Goal: Task Accomplishment & Management: Use online tool/utility

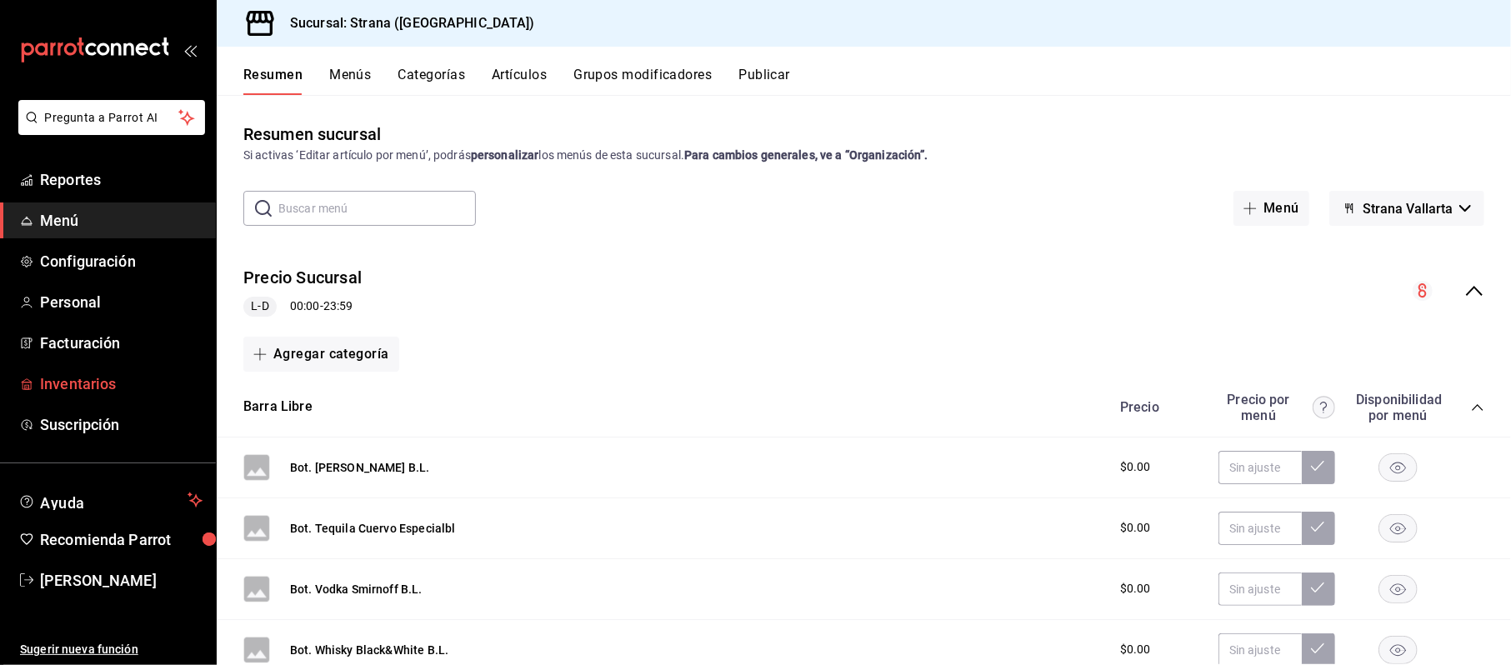
click at [57, 392] on span "Inventarios" at bounding box center [121, 383] width 162 height 22
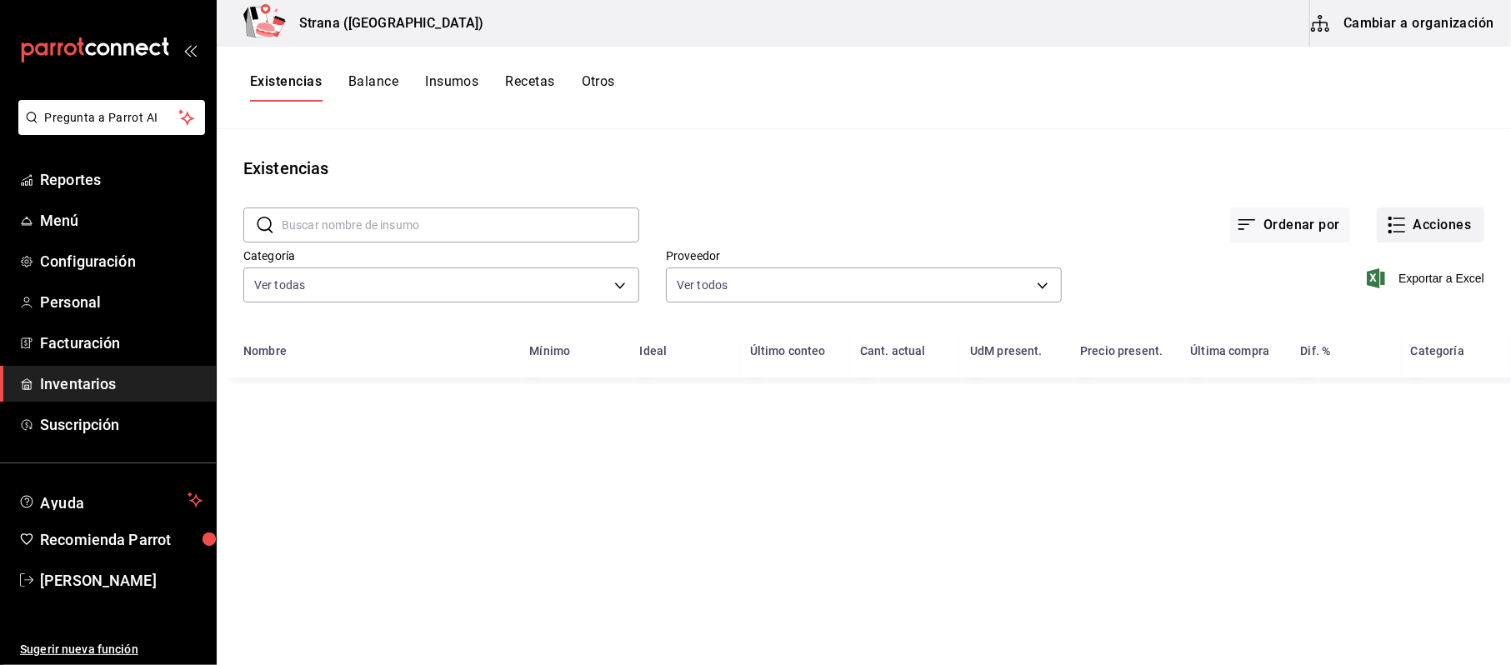
click at [1405, 217] on icon "button" at bounding box center [1397, 225] width 20 height 20
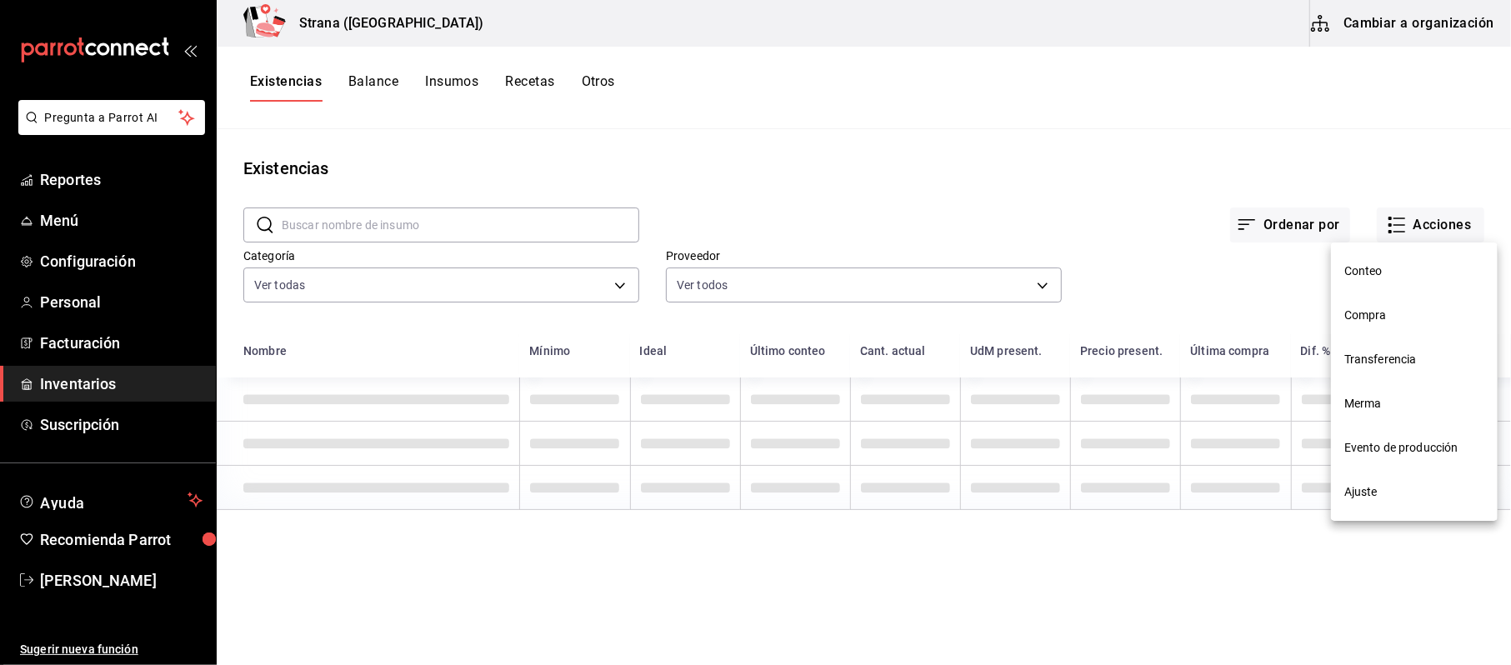
click at [1378, 324] on li "Compra" at bounding box center [1414, 315] width 167 height 44
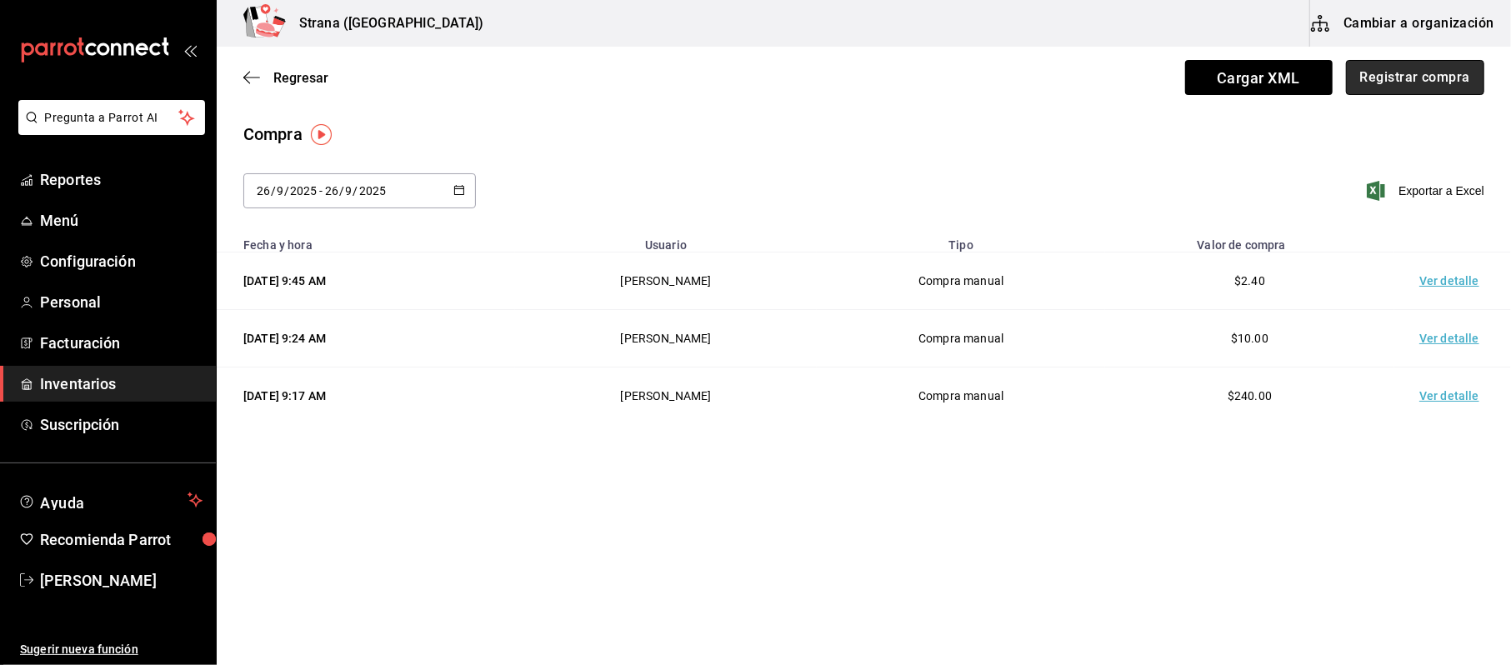
click at [1408, 88] on button "Registrar compra" at bounding box center [1415, 77] width 138 height 35
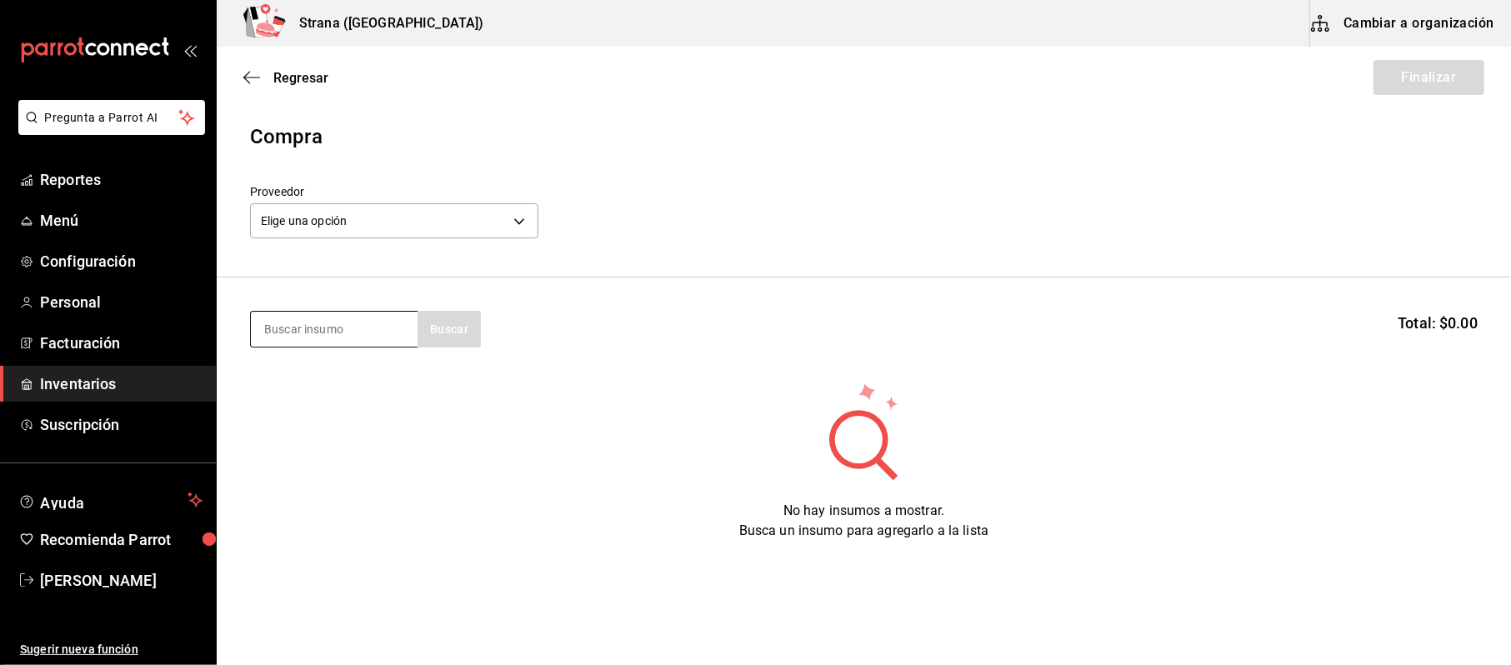
drag, startPoint x: 241, startPoint y: 351, endPoint x: 294, endPoint y: 327, distance: 58.6
click at [250, 350] on section "Buscar Total: $0.00" at bounding box center [864, 328] width 1294 height 103
click at [317, 318] on input at bounding box center [334, 329] width 167 height 35
type input "morro"
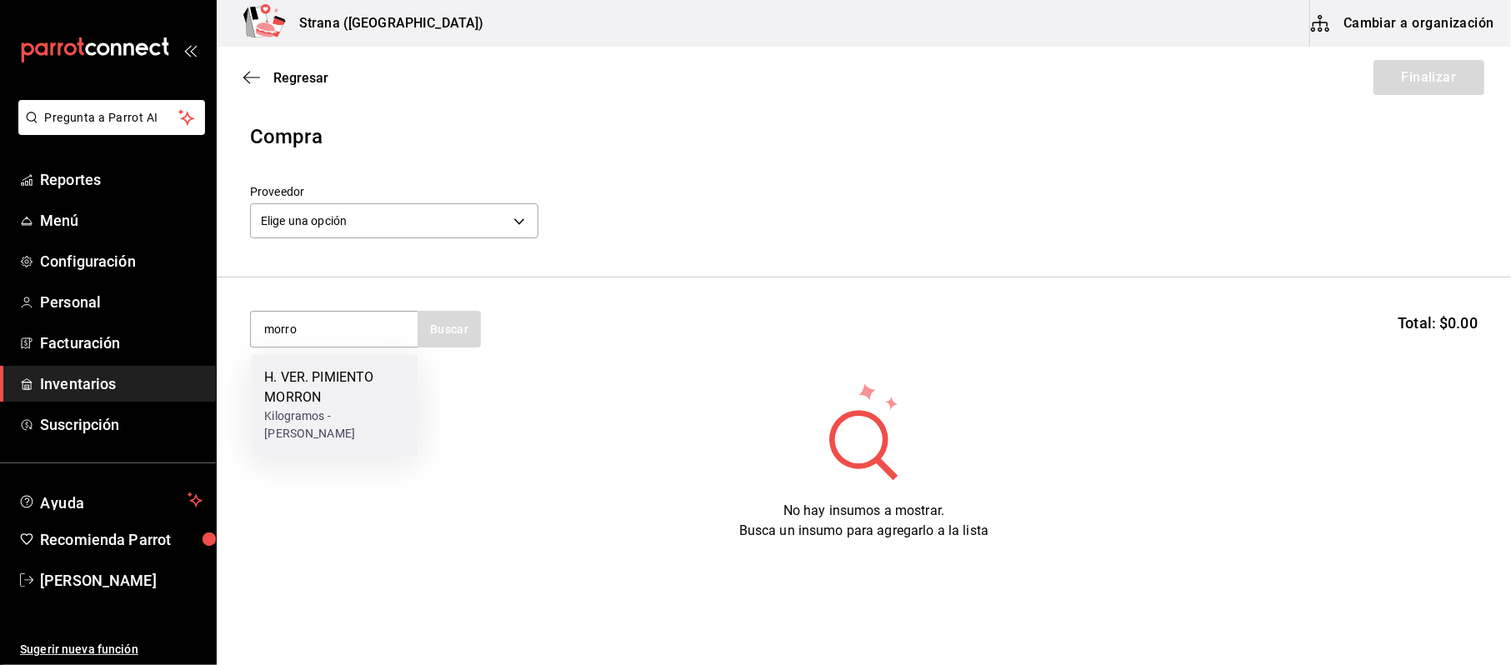
click at [325, 413] on div "Kilogramos - [PERSON_NAME]" at bounding box center [334, 424] width 140 height 35
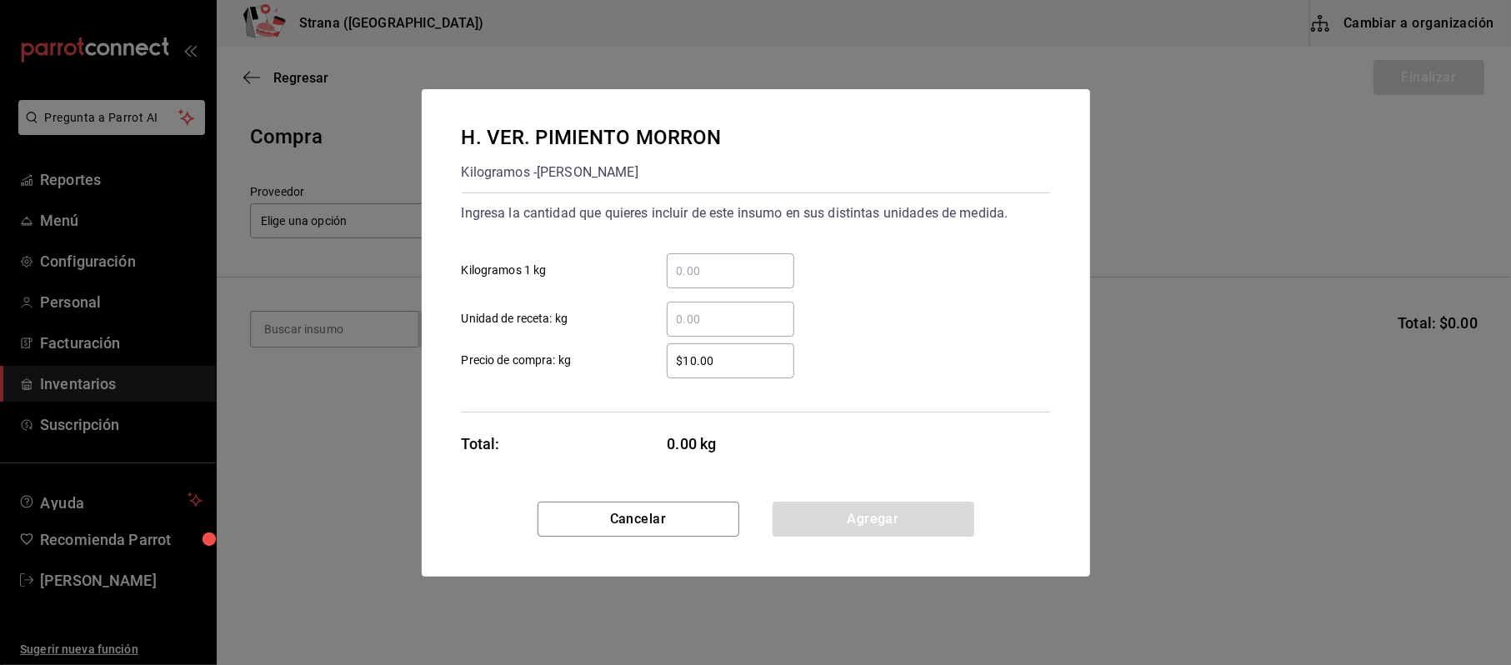
click at [737, 257] on div "​" at bounding box center [730, 270] width 127 height 35
click at [737, 261] on input "​ Kilogramos 1 kg" at bounding box center [730, 271] width 127 height 20
type input "1"
type input "$45"
click at [942, 532] on button "Agregar" at bounding box center [873, 519] width 202 height 35
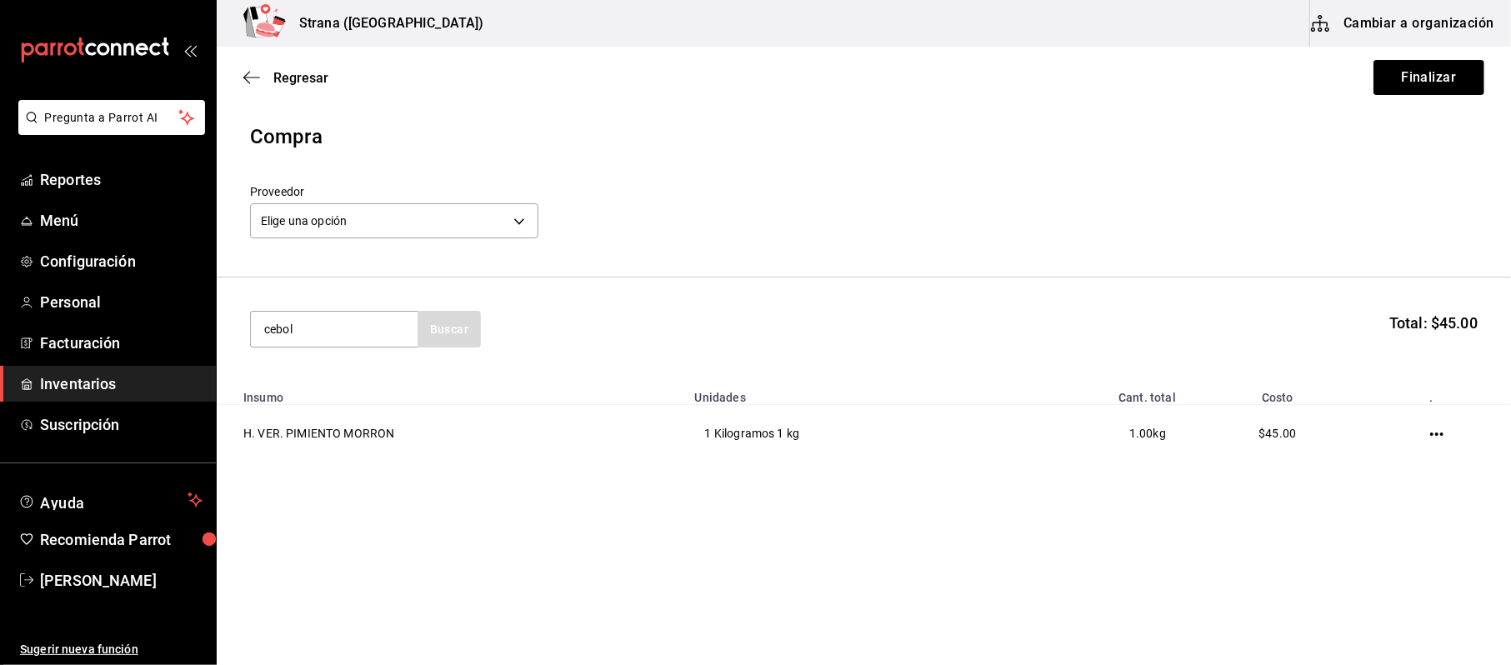
type input "cebol"
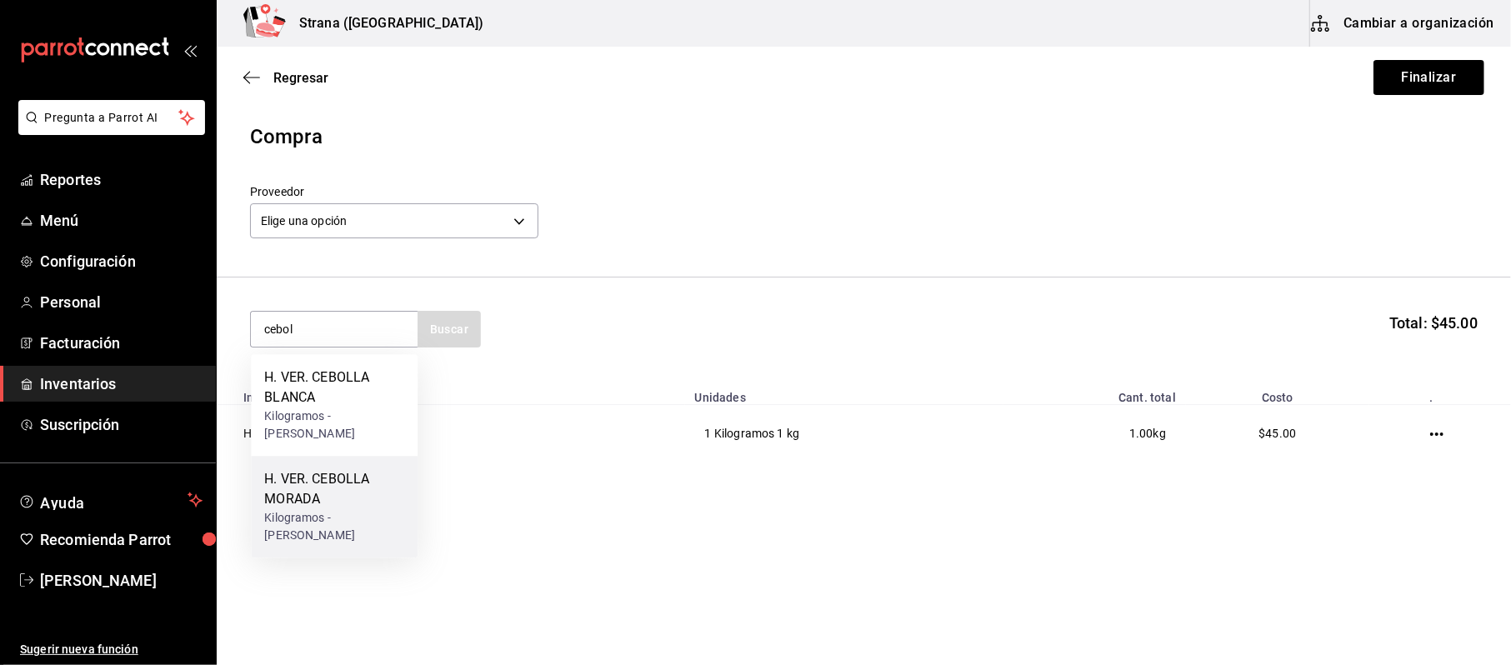
click at [311, 502] on div "H. VER. CEBOLLA MORADA" at bounding box center [334, 489] width 140 height 40
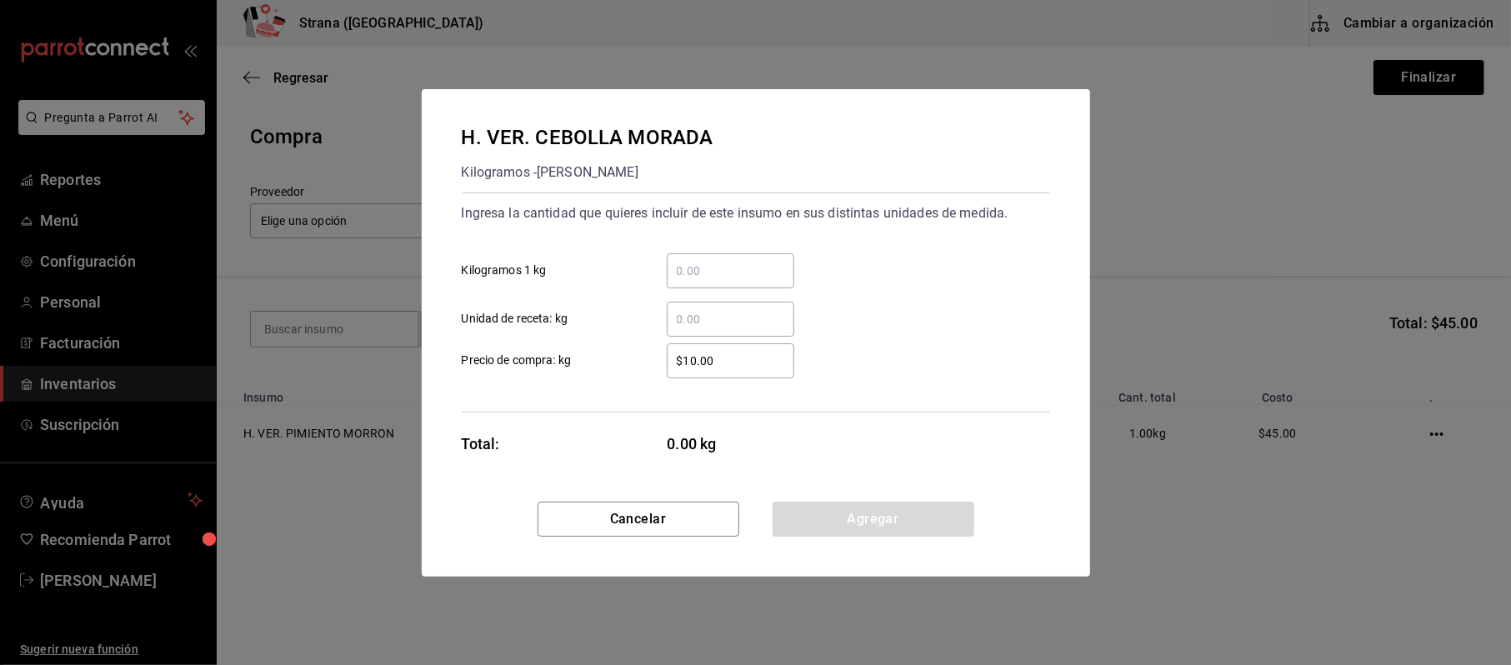
click at [747, 251] on div "​ Kilogramos 1 kg" at bounding box center [749, 264] width 602 height 48
click at [748, 261] on input "​ Kilogramos 1 kg" at bounding box center [730, 271] width 127 height 20
type input "0.42"
type input "$18"
click button "Agregar" at bounding box center [873, 519] width 202 height 35
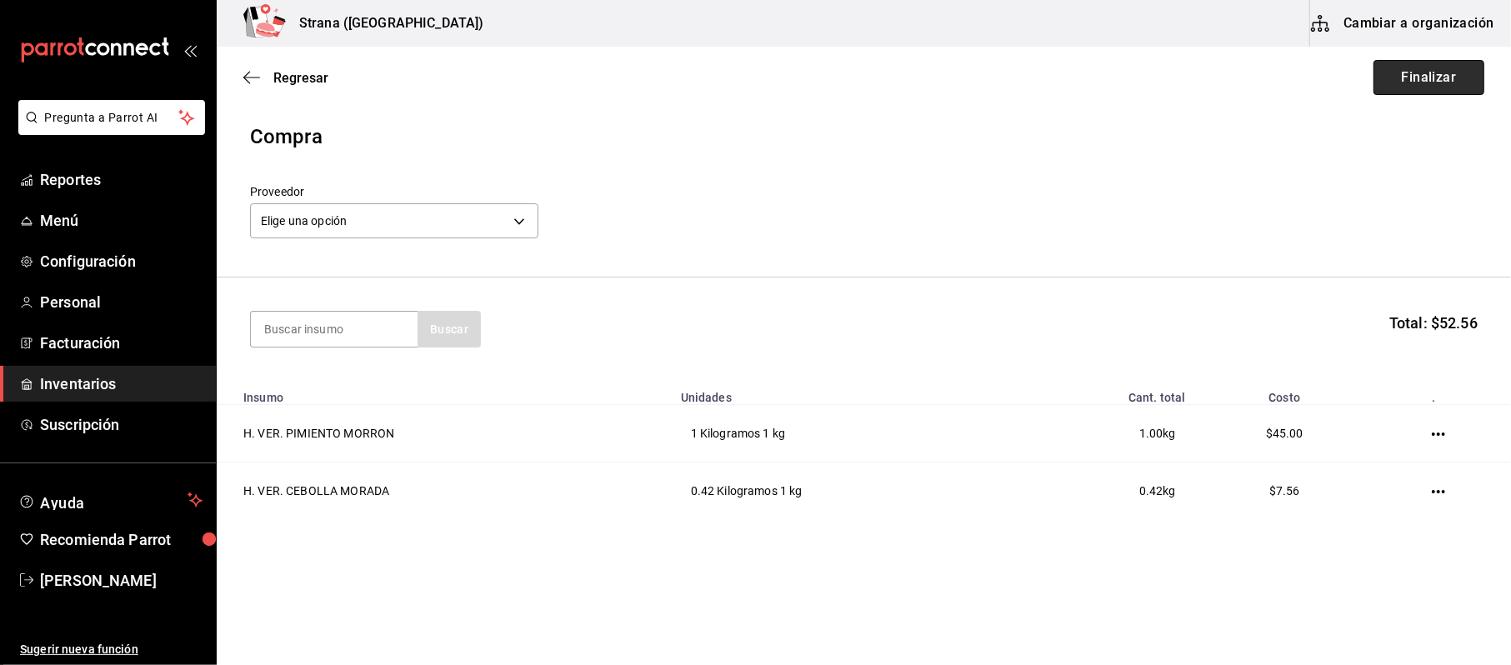
click at [1452, 87] on button "Finalizar" at bounding box center [1428, 77] width 111 height 35
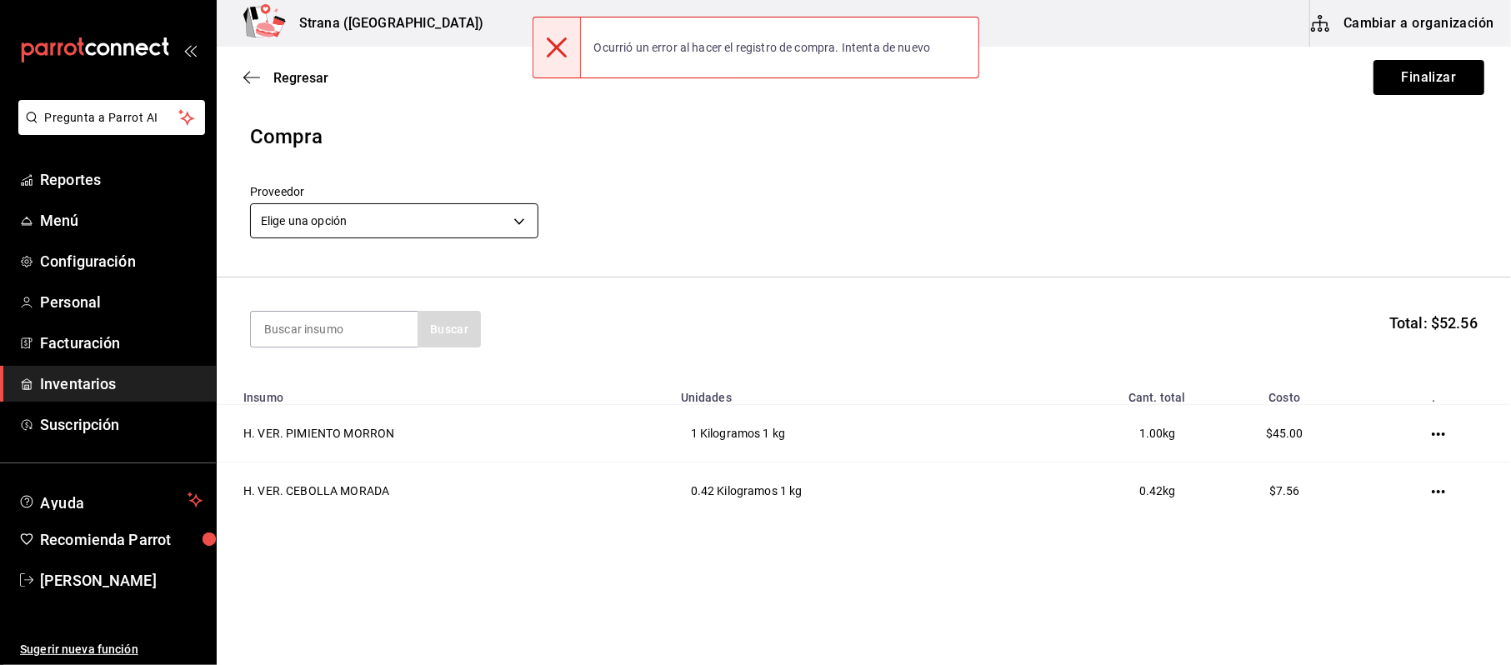
click at [363, 215] on body "Pregunta a Parrot AI Reportes Menú Configuración Personal Facturación Inventari…" at bounding box center [755, 285] width 1511 height 571
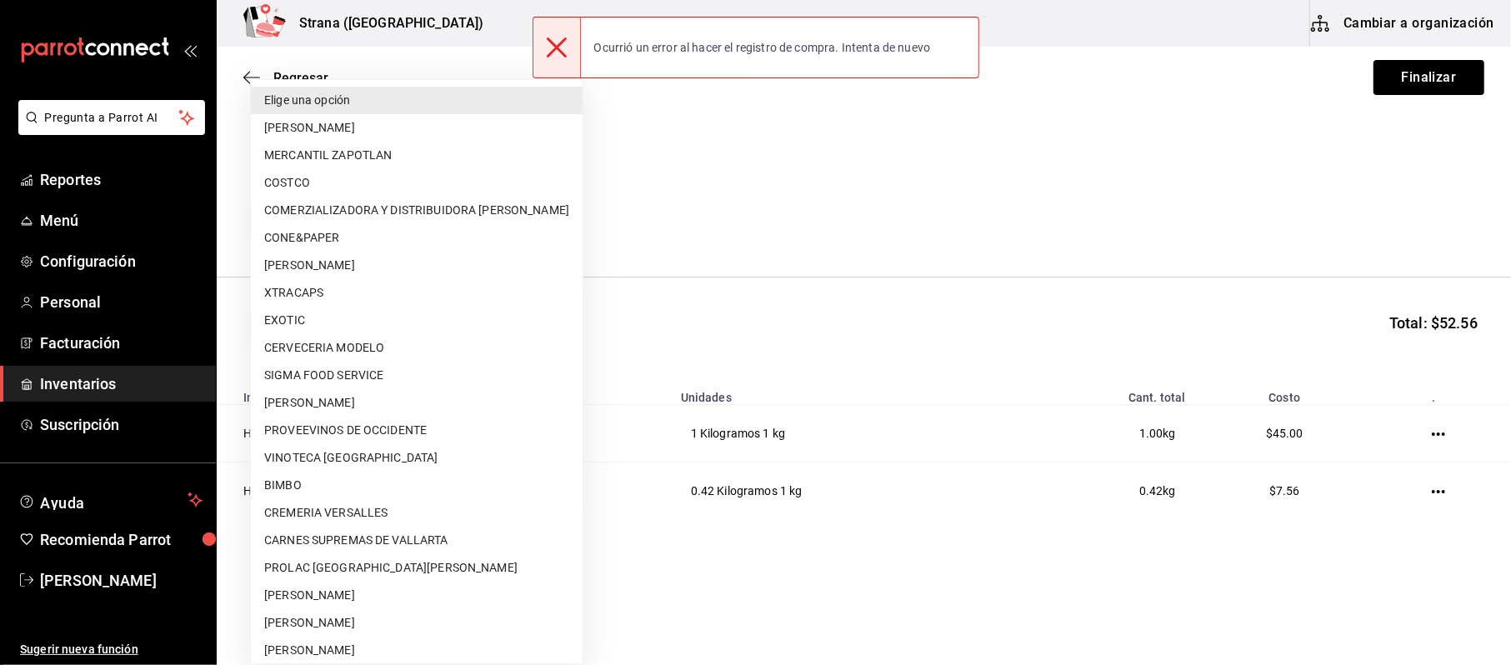
scroll to position [200, 0]
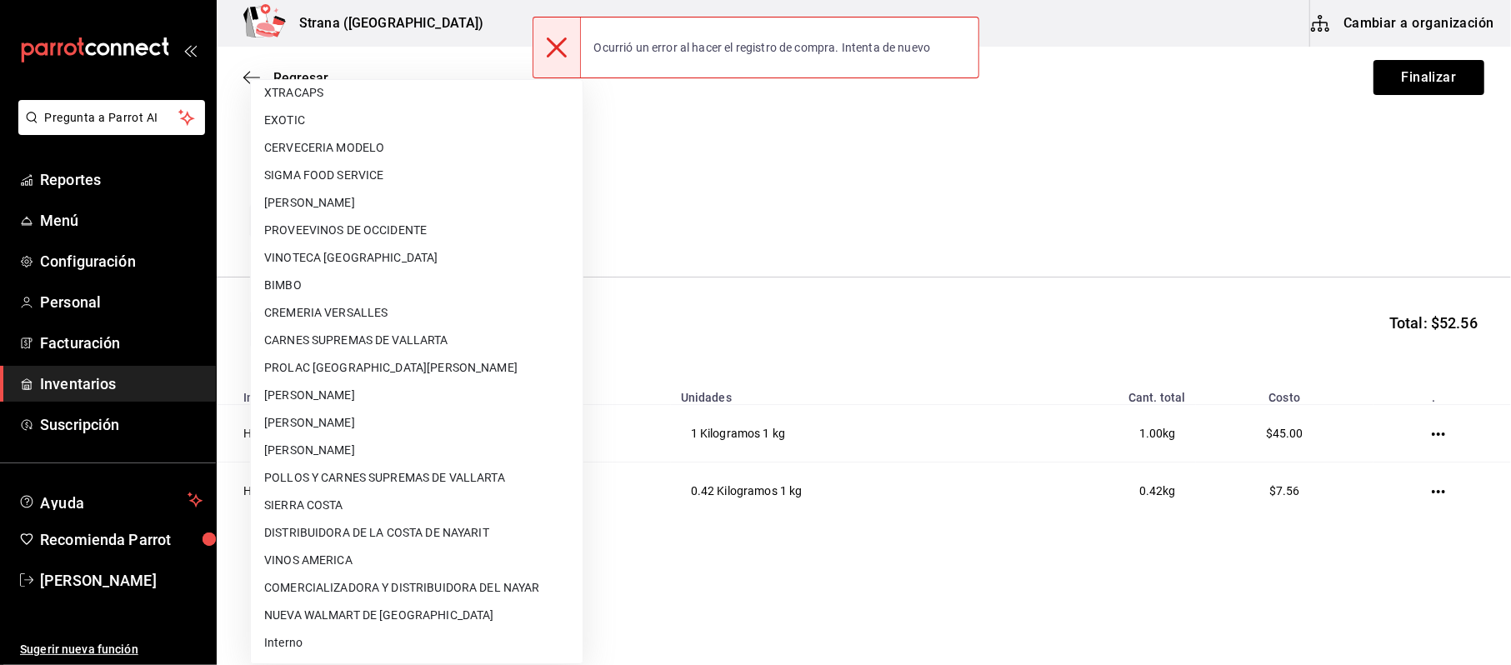
click at [325, 433] on li "[PERSON_NAME]" at bounding box center [417, 422] width 332 height 27
type input "74b806cb-be94-4170-bb10-e4df0f3a53eb"
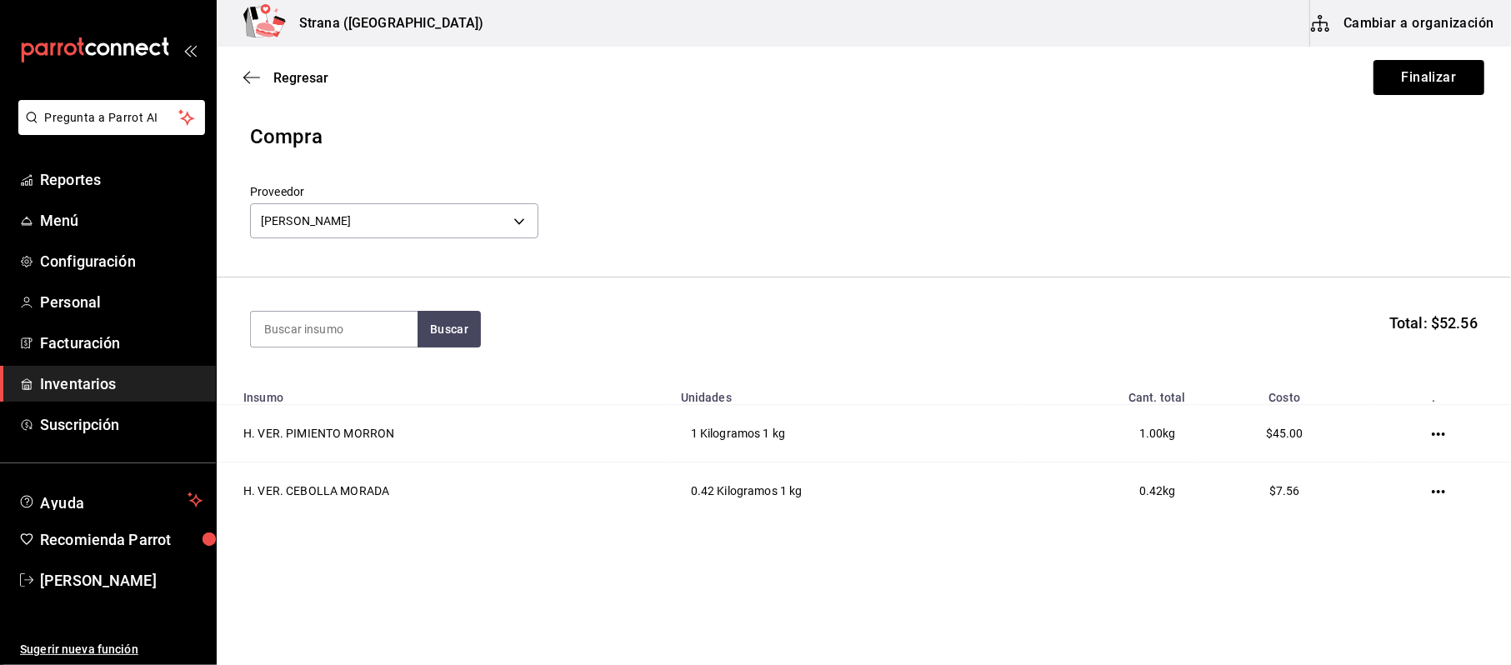
click at [1427, 95] on div "Regresar Finalizar" at bounding box center [864, 78] width 1294 height 62
click at [1434, 82] on button "Finalizar" at bounding box center [1428, 77] width 111 height 35
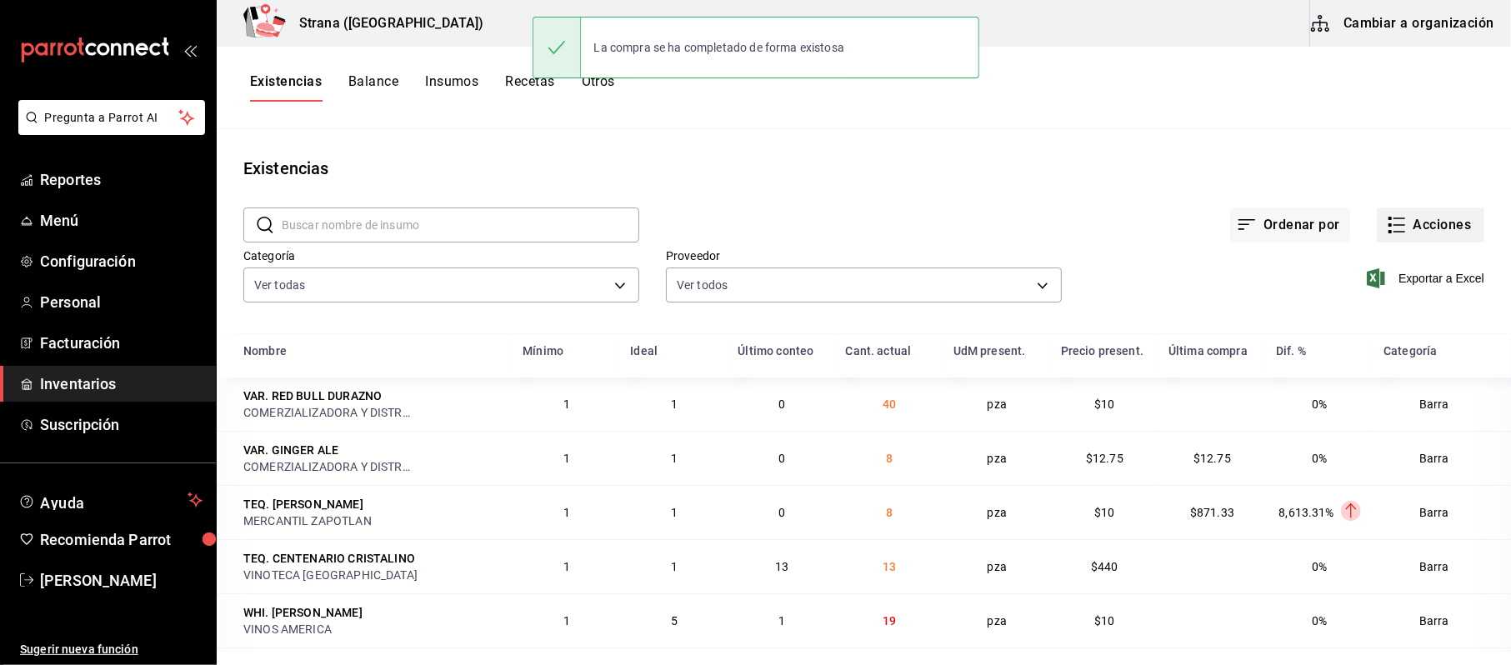
click at [1420, 230] on button "Acciones" at bounding box center [1430, 224] width 107 height 35
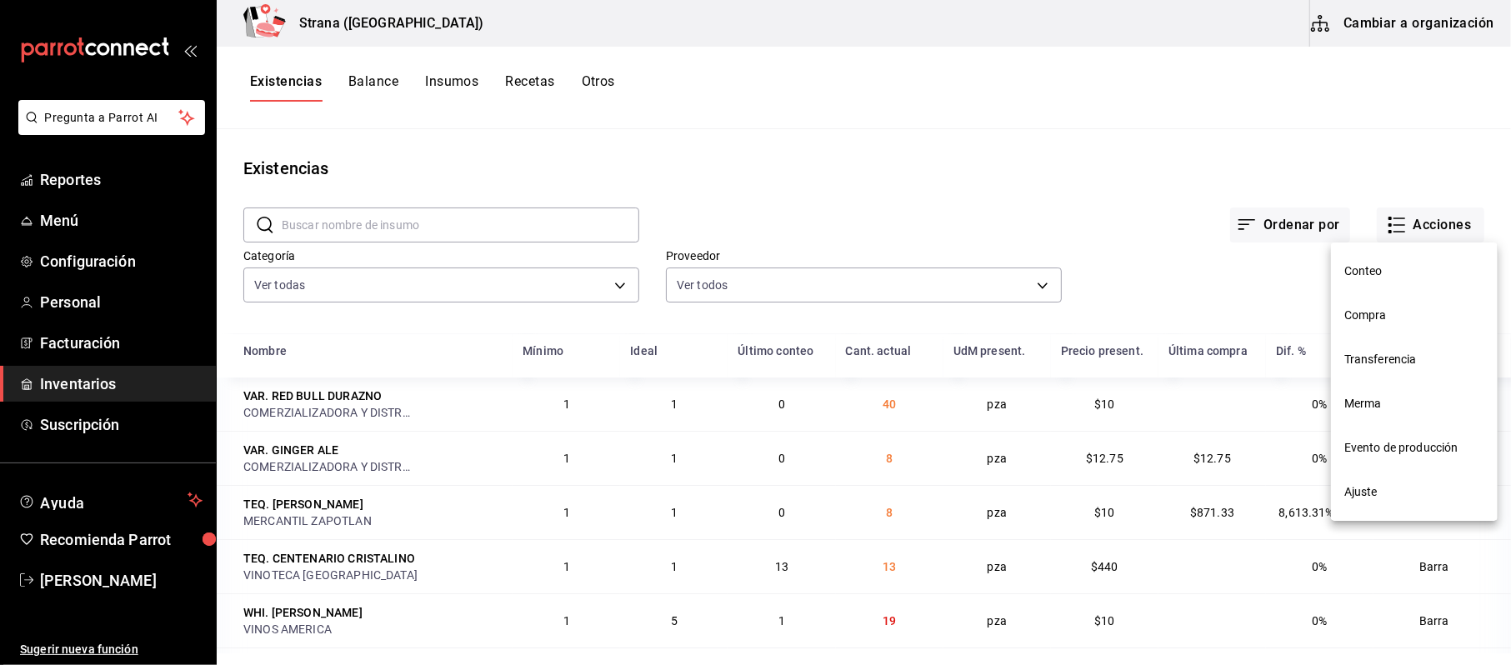
click at [1377, 301] on li "Compra" at bounding box center [1414, 315] width 167 height 44
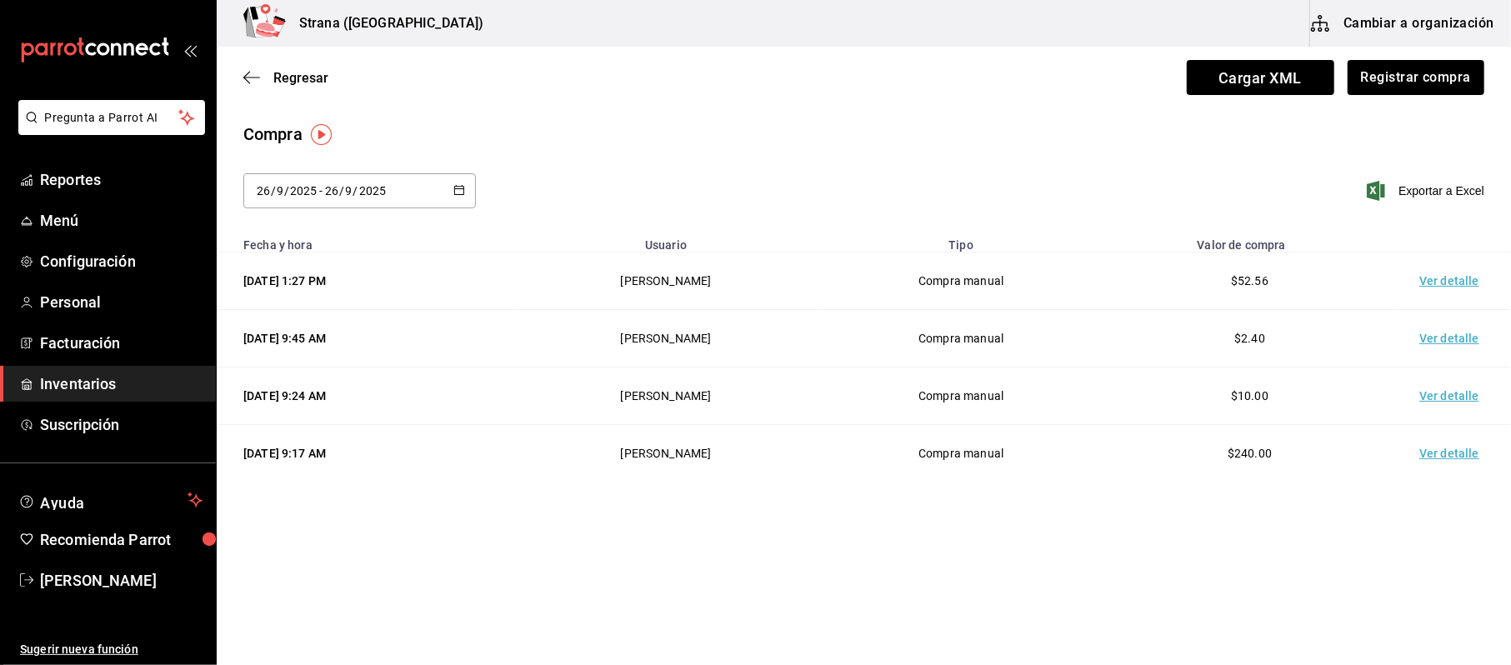
click at [1448, 295] on td "Ver detalle" at bounding box center [1452, 280] width 117 height 57
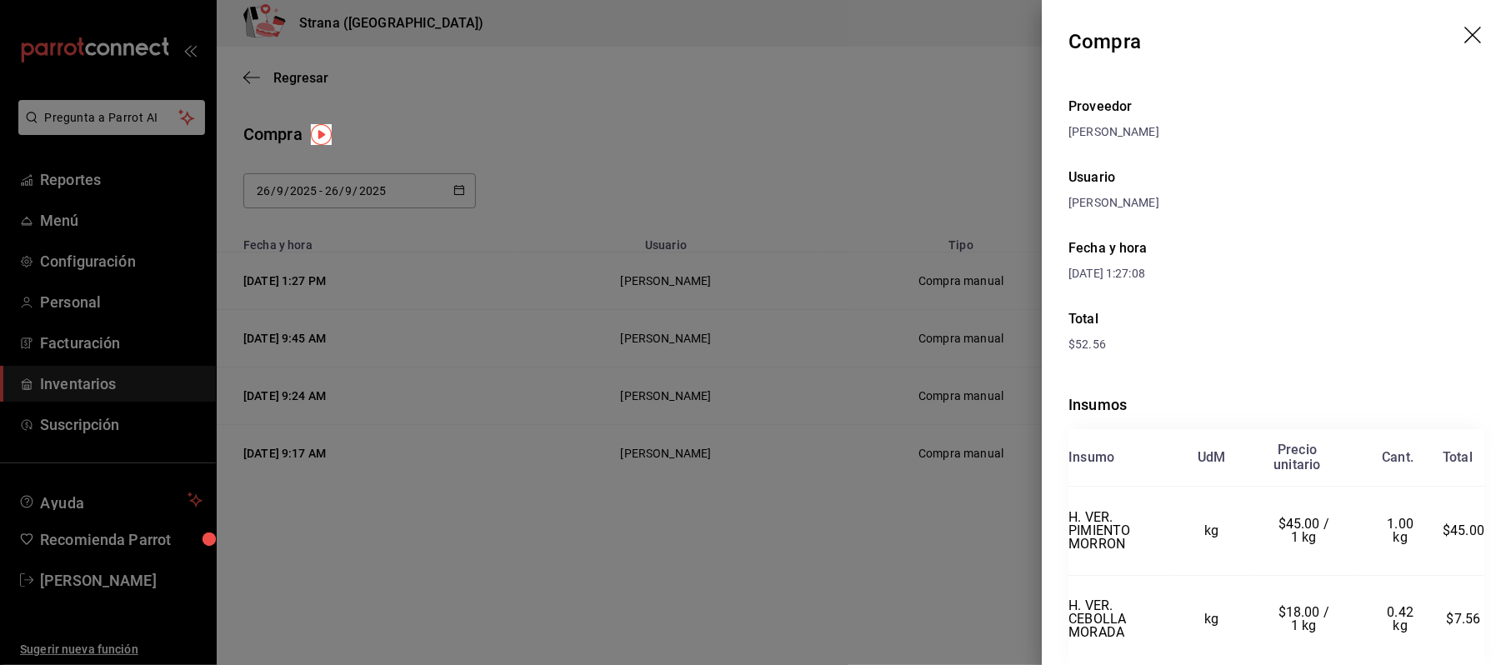
click at [495, 260] on div at bounding box center [755, 332] width 1511 height 665
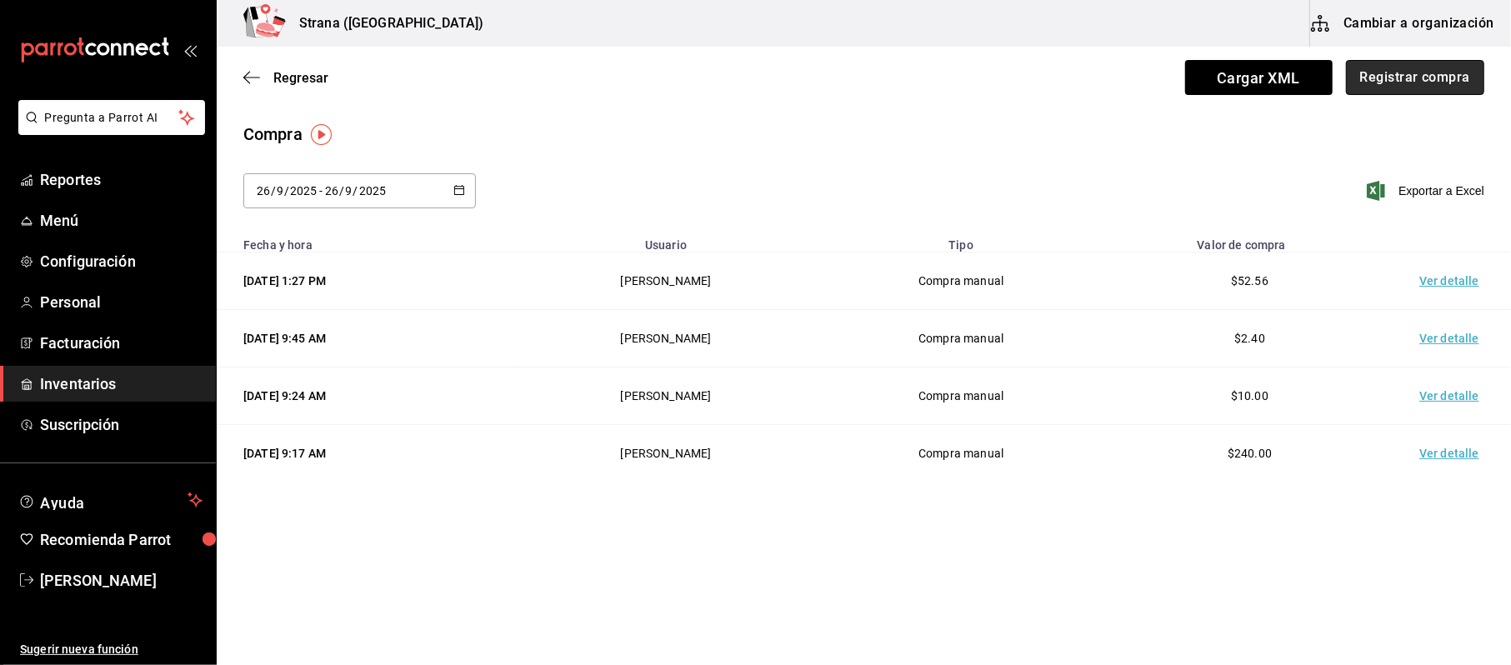
click at [1385, 93] on button "Registrar compra" at bounding box center [1415, 77] width 138 height 35
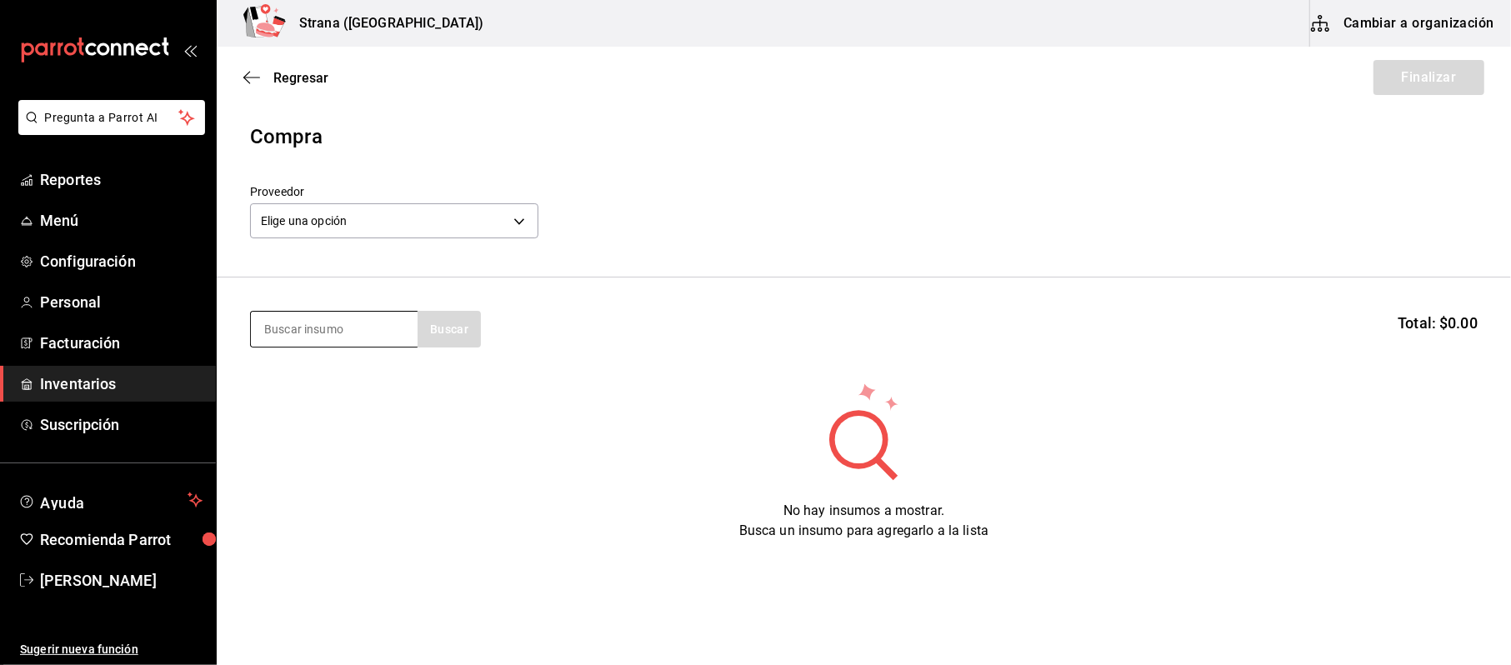
click at [334, 333] on input at bounding box center [334, 329] width 167 height 35
type input "tocin"
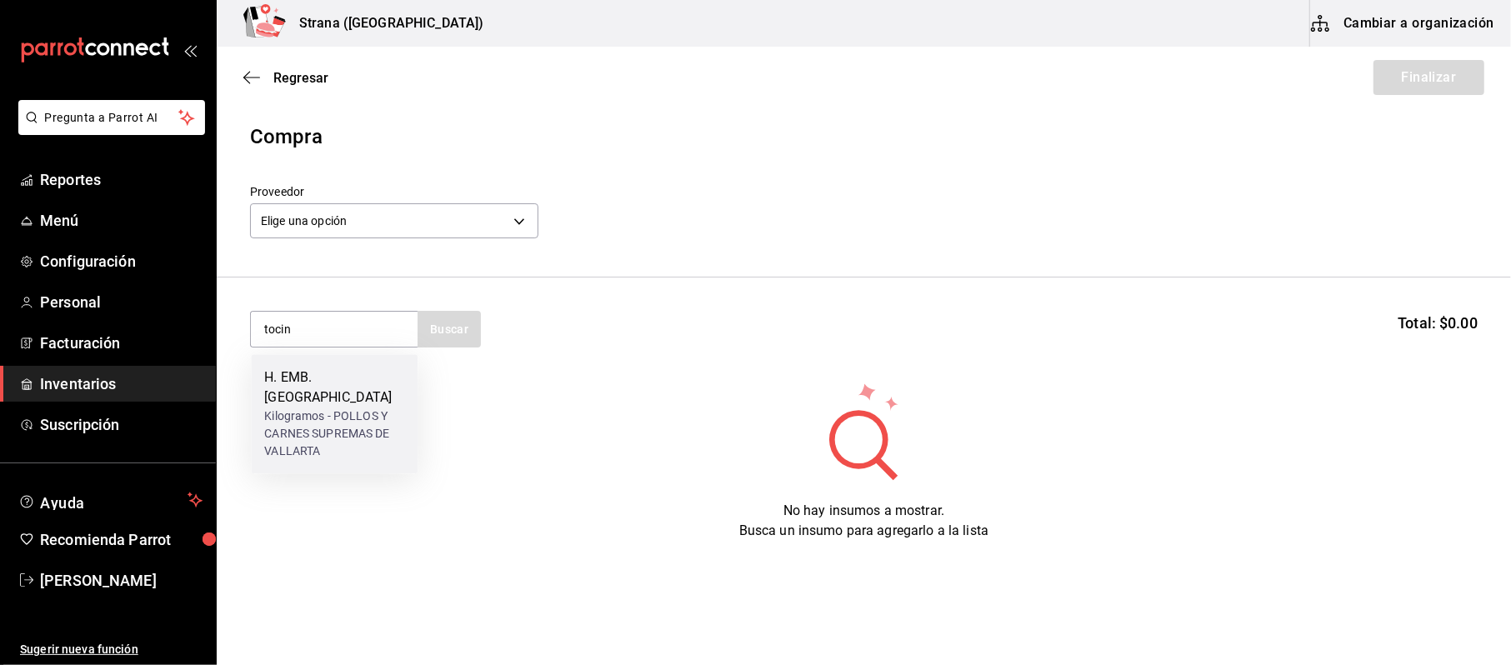
click at [337, 381] on div "H. EMB. [GEOGRAPHIC_DATA]" at bounding box center [334, 387] width 140 height 40
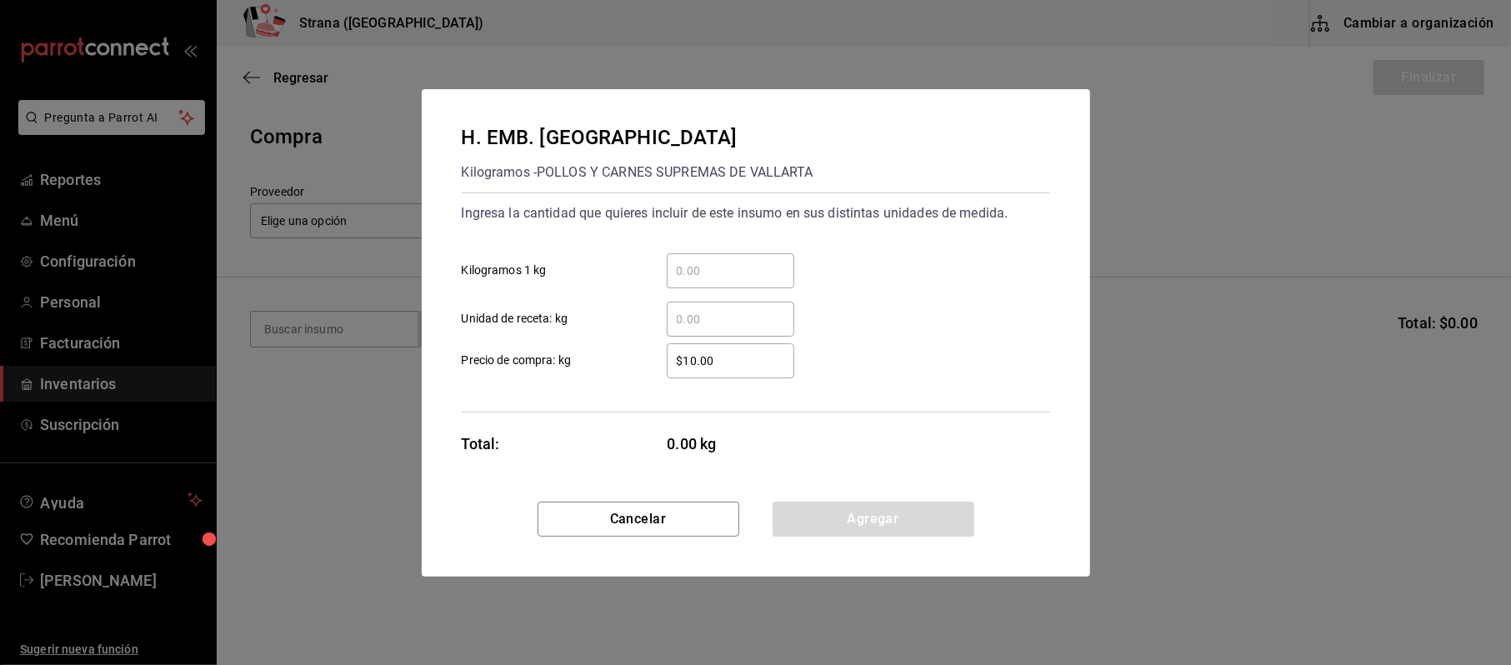
click at [794, 277] on div "​ Kilogramos 1 kg" at bounding box center [749, 264] width 602 height 48
click at [722, 270] on input "​ Kilogramos 1 kg" at bounding box center [730, 271] width 127 height 20
type input "2"
type input "$185"
click button "Agregar" at bounding box center [873, 519] width 202 height 35
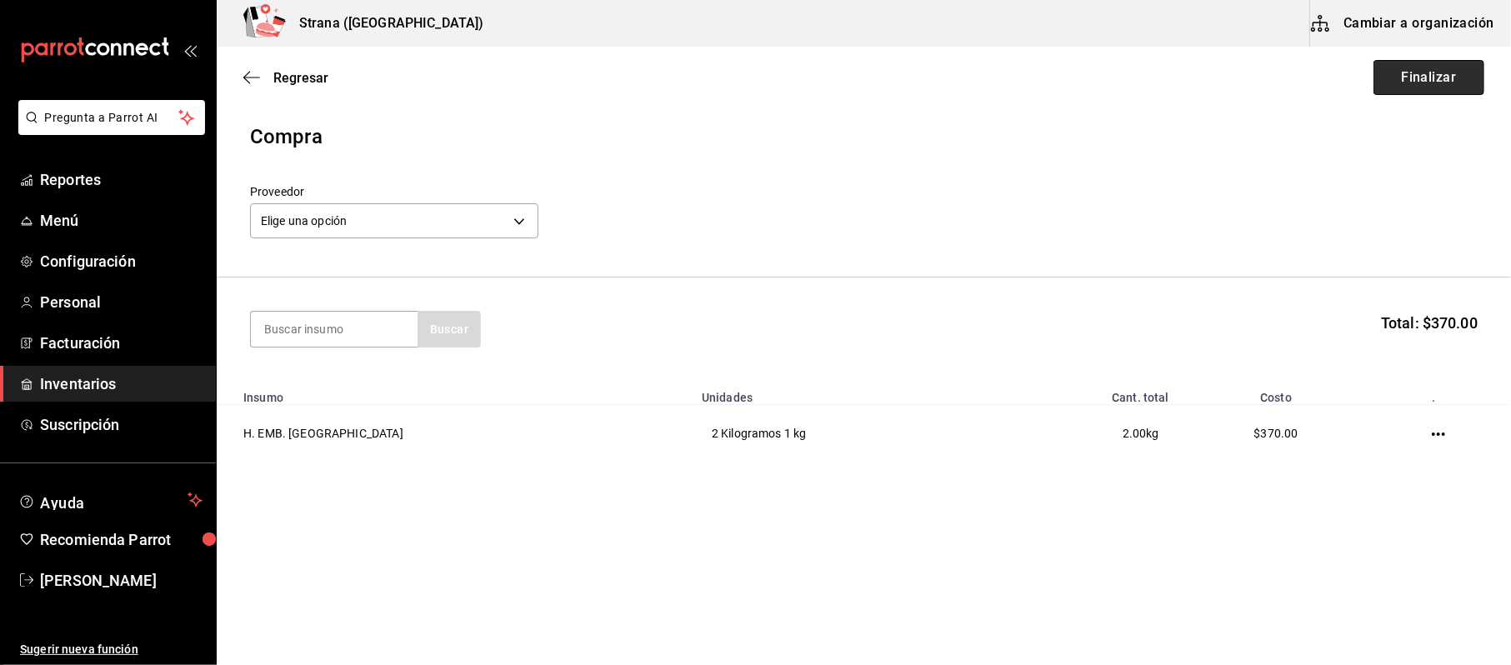
click at [1440, 77] on button "Finalizar" at bounding box center [1428, 77] width 111 height 35
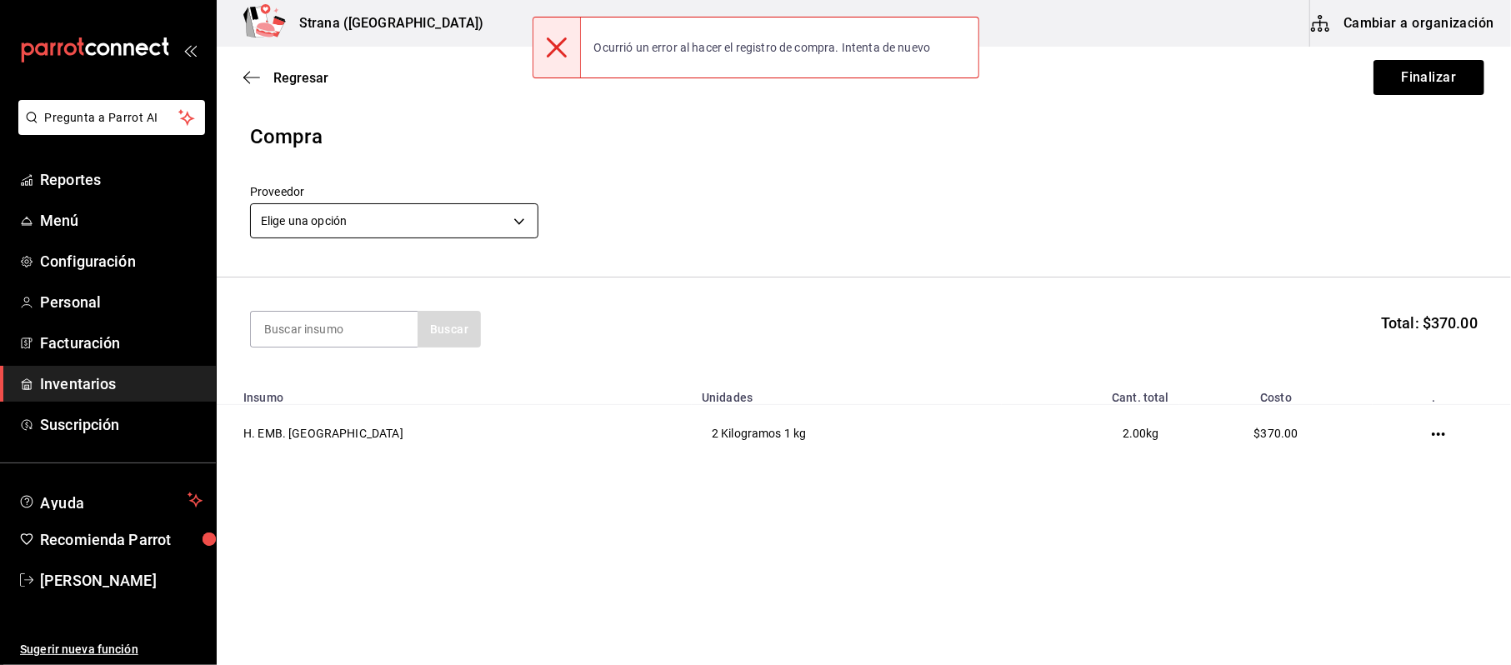
click at [522, 235] on body "Pregunta a Parrot AI Reportes Menú Configuración Personal Facturación Inventari…" at bounding box center [755, 285] width 1511 height 571
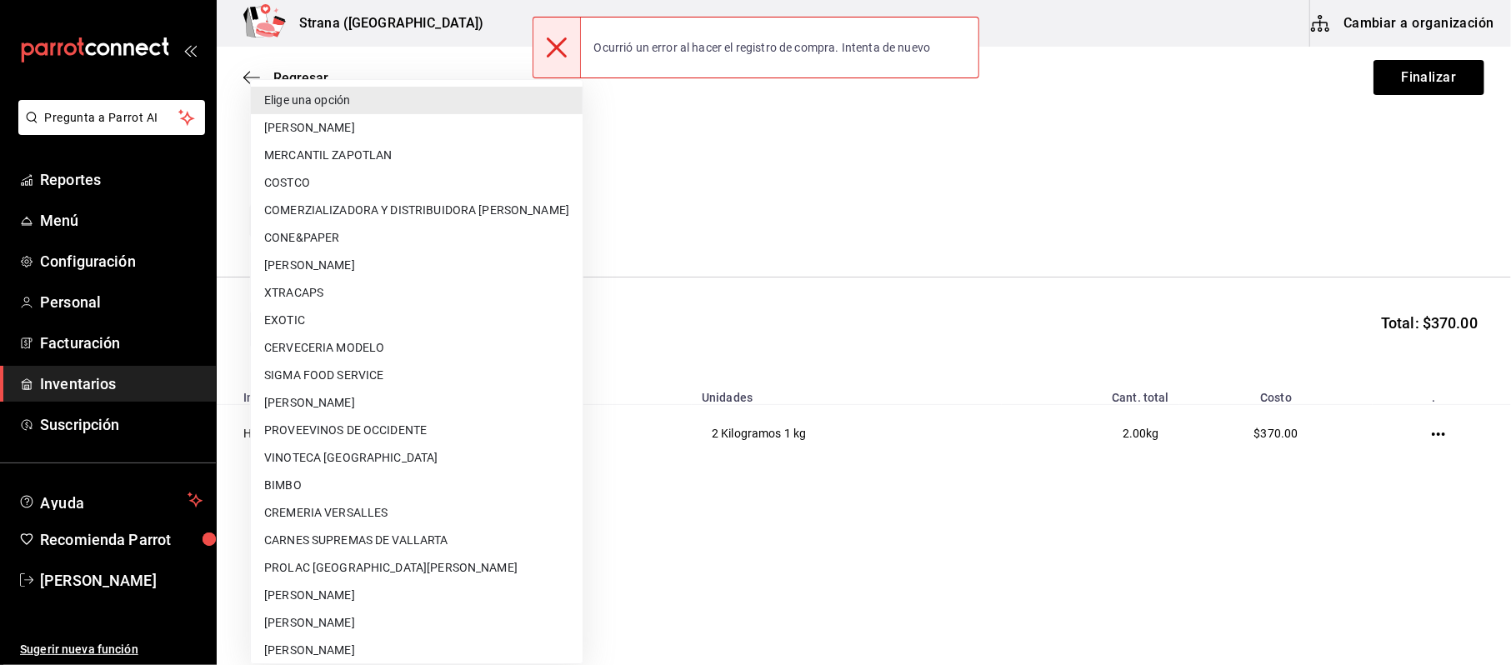
scroll to position [111, 0]
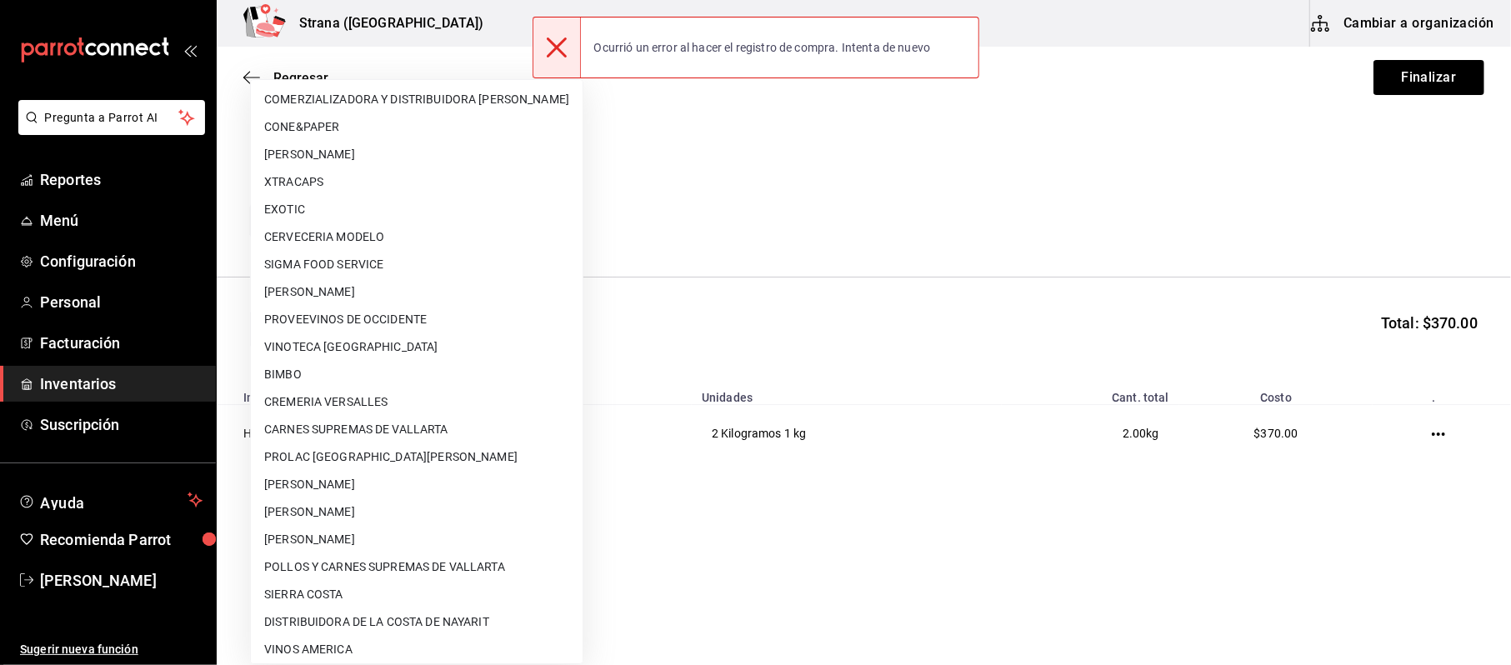
click at [337, 562] on li "POLLOS Y CARNES SUPREMAS DE VALLARTA" at bounding box center [417, 566] width 332 height 27
type input "04e45765-e004-44a6-bf92-5301eaac514c"
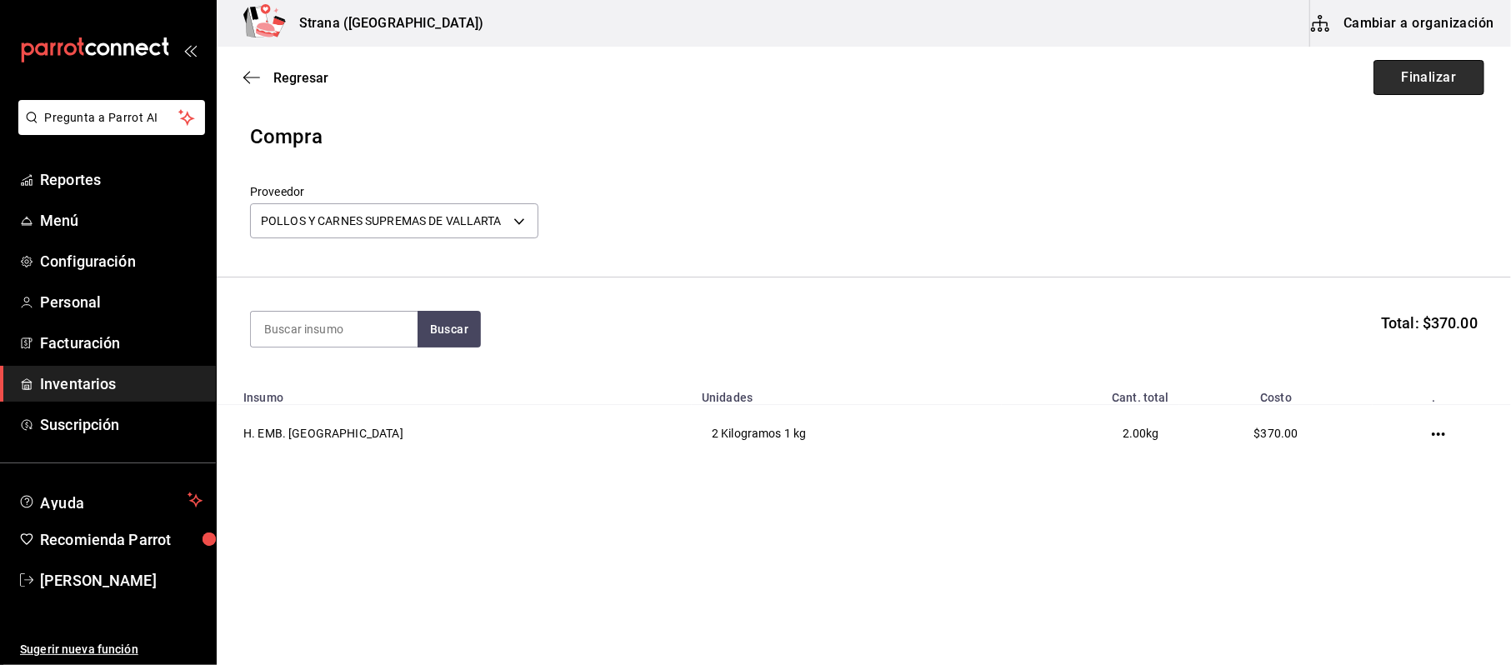
click at [1465, 84] on button "Finalizar" at bounding box center [1428, 77] width 111 height 35
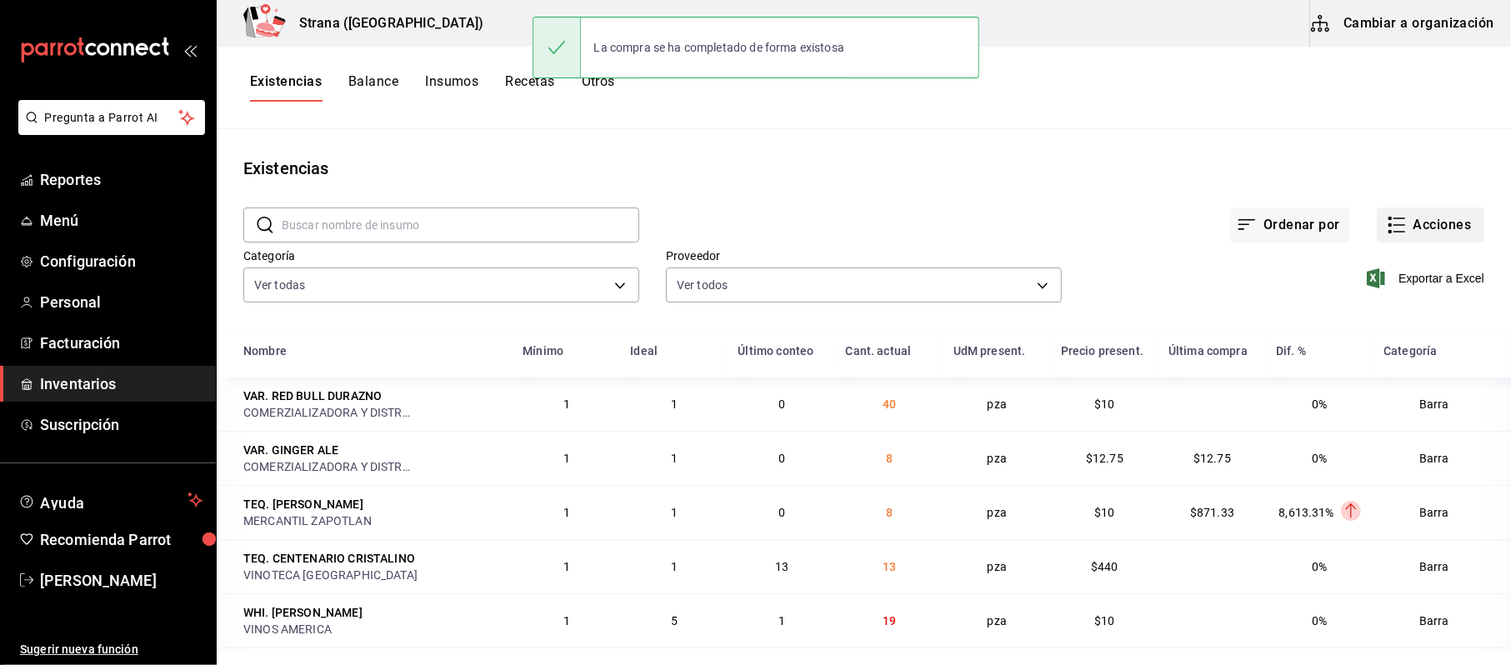
click at [1410, 228] on button "Acciones" at bounding box center [1430, 224] width 107 height 35
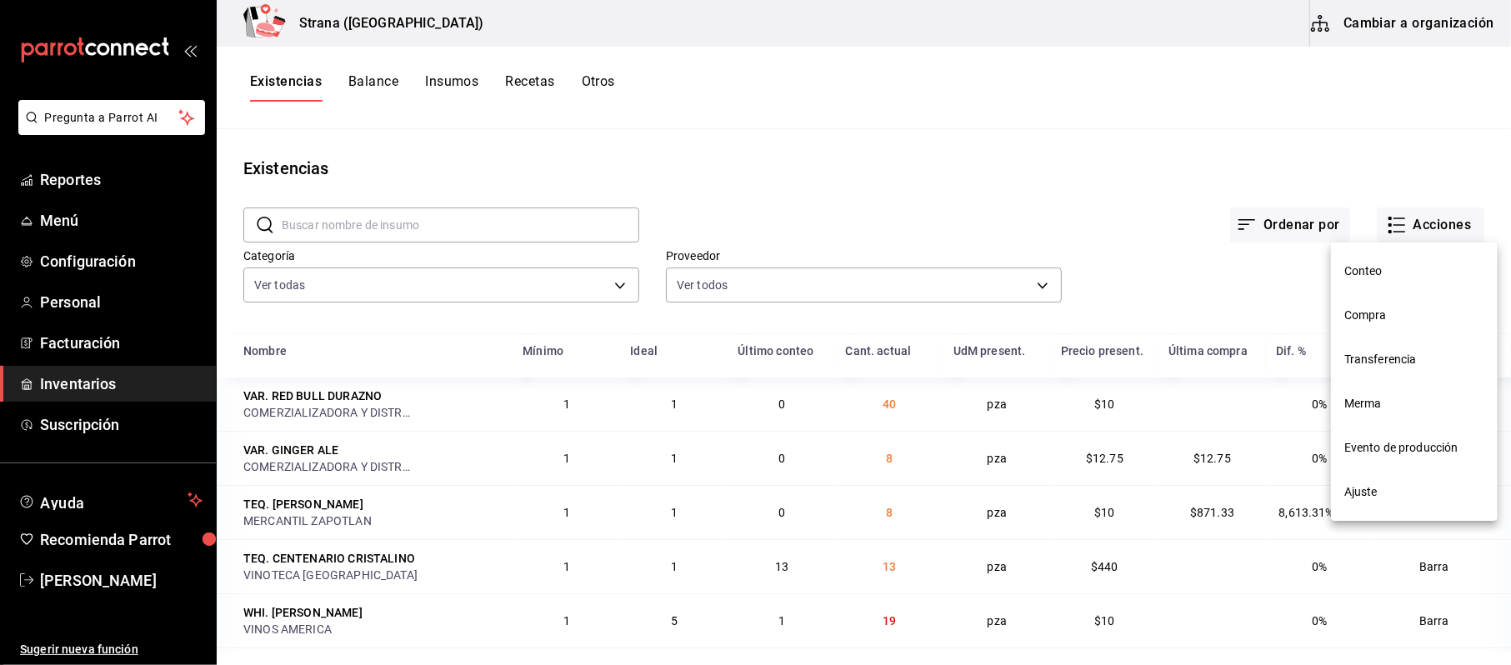
click at [1368, 310] on span "Compra" at bounding box center [1414, 315] width 140 height 17
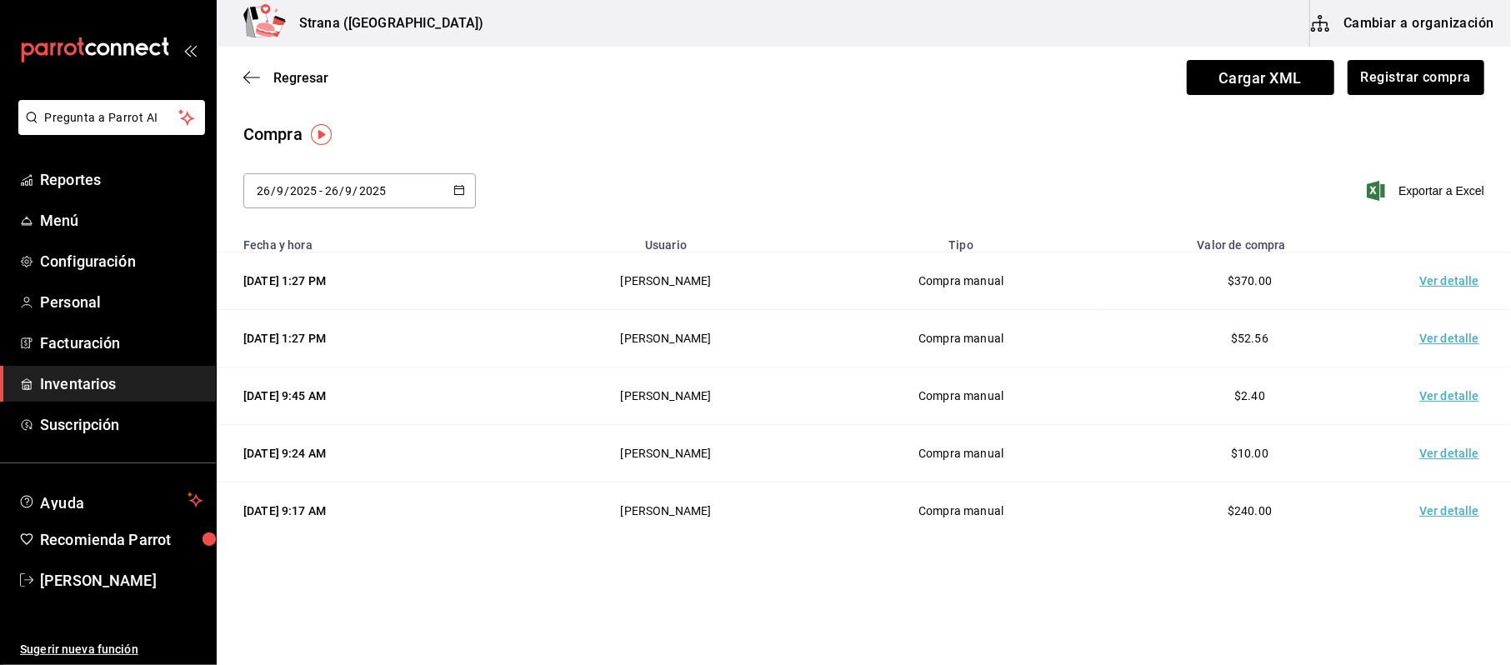
click at [1464, 282] on td "Ver detalle" at bounding box center [1452, 280] width 117 height 57
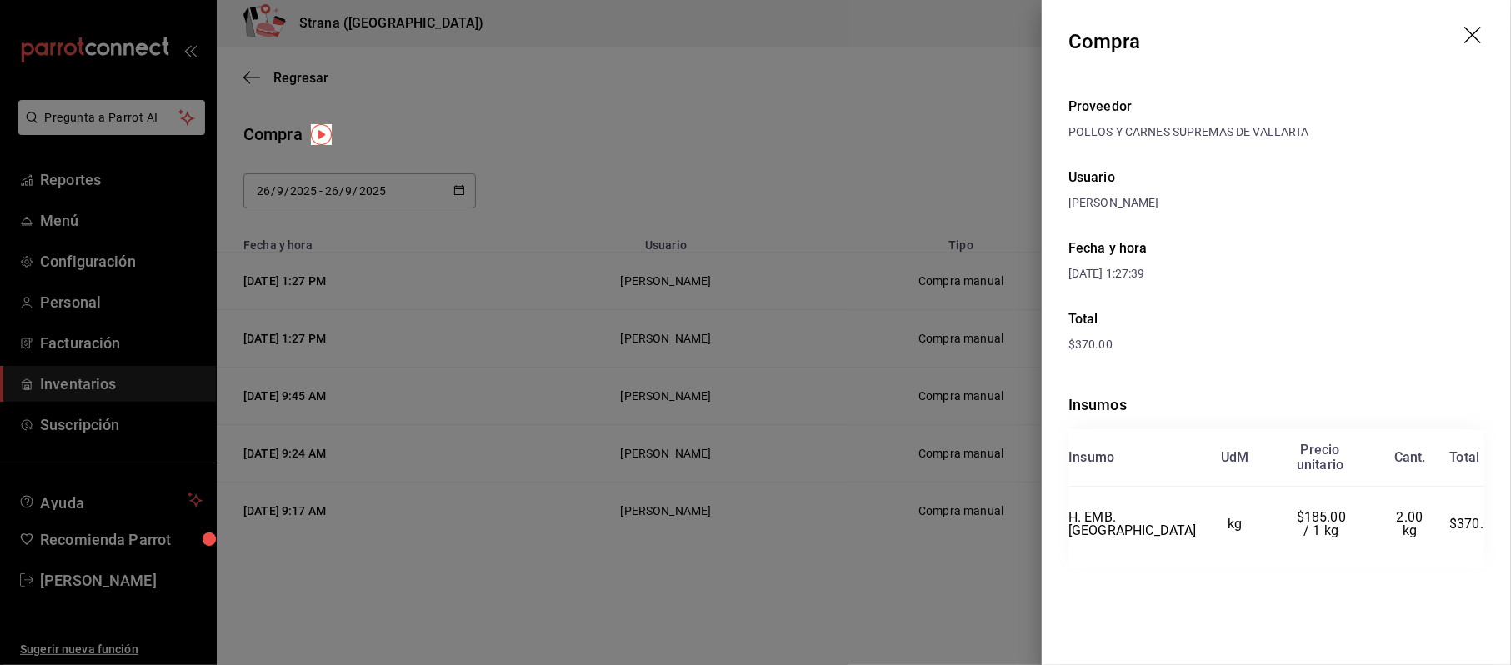
click at [147, 52] on div at bounding box center [755, 332] width 1511 height 665
